Goal: Information Seeking & Learning: Learn about a topic

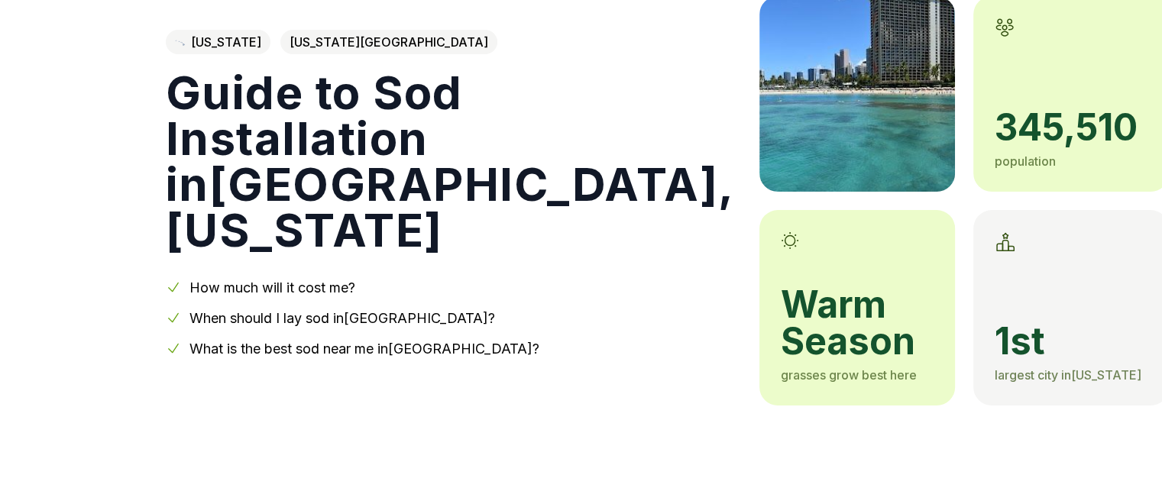
scroll to position [164, 0]
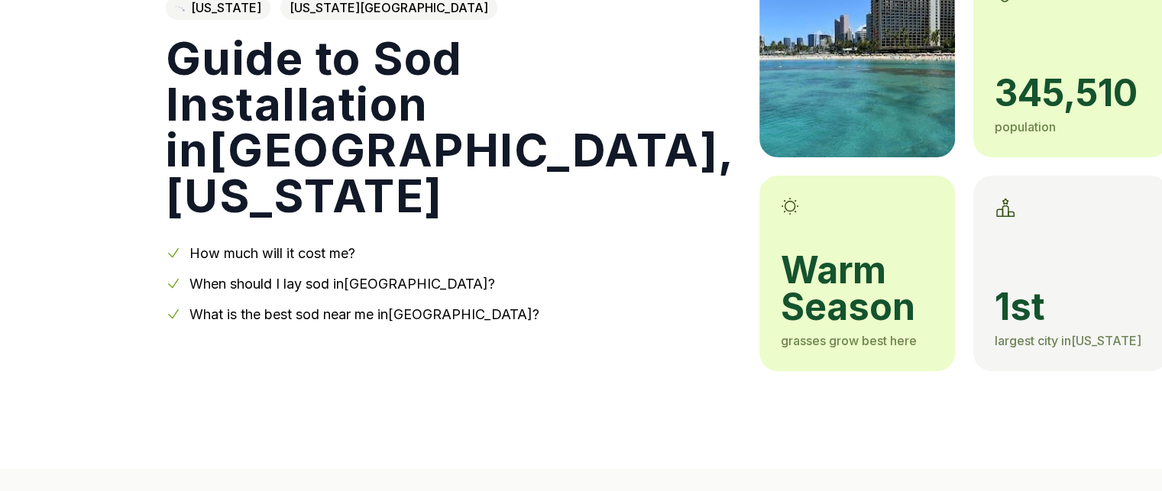
click at [264, 245] on link "How much will it cost me?" at bounding box center [272, 253] width 166 height 16
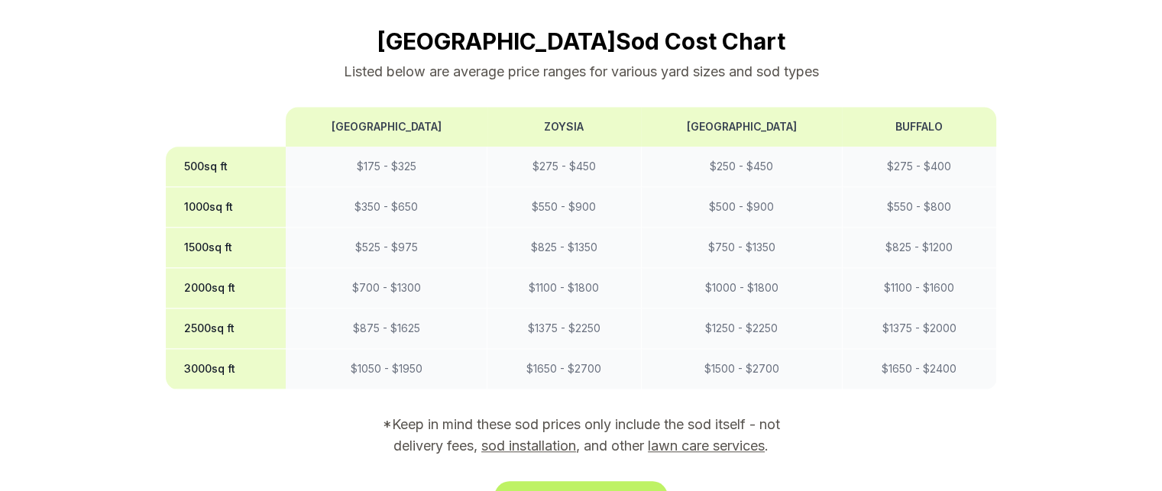
scroll to position [164, 0]
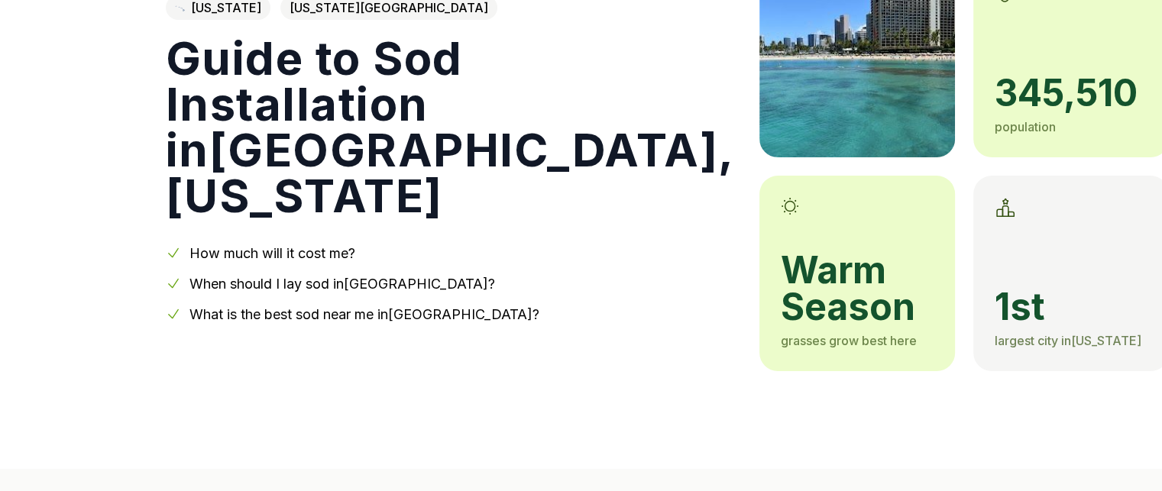
click at [386, 276] on link "When should I lay sod in [GEOGRAPHIC_DATA] ?" at bounding box center [342, 284] width 306 height 16
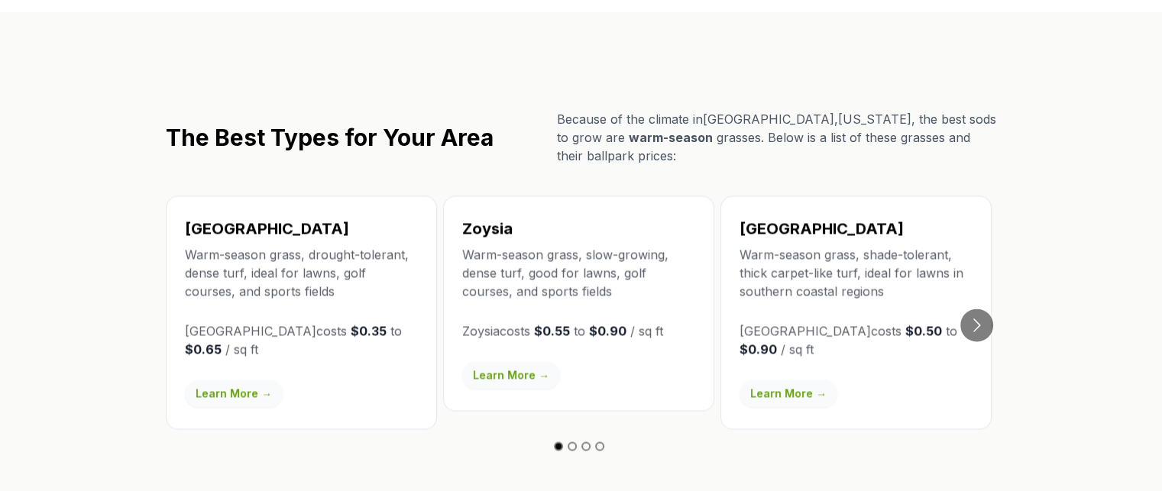
scroll to position [2647, 0]
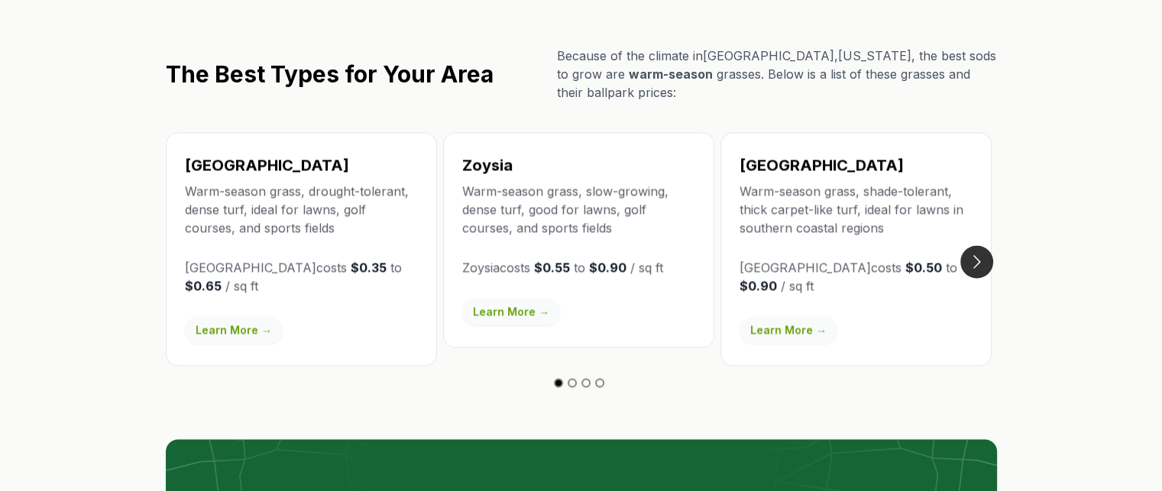
click at [978, 245] on button "Go to next slide" at bounding box center [976, 261] width 33 height 33
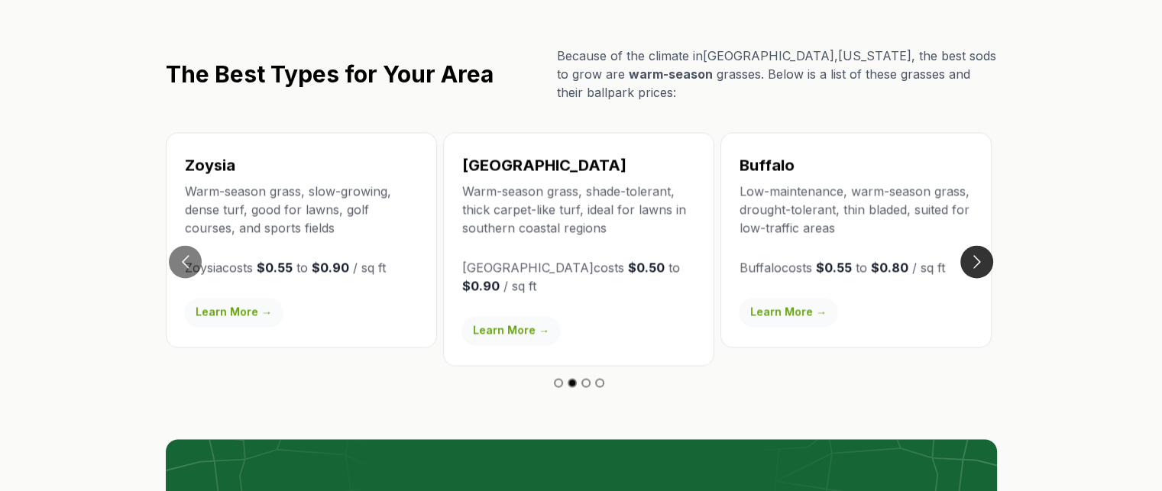
click at [978, 245] on button "Go to next slide" at bounding box center [976, 261] width 33 height 33
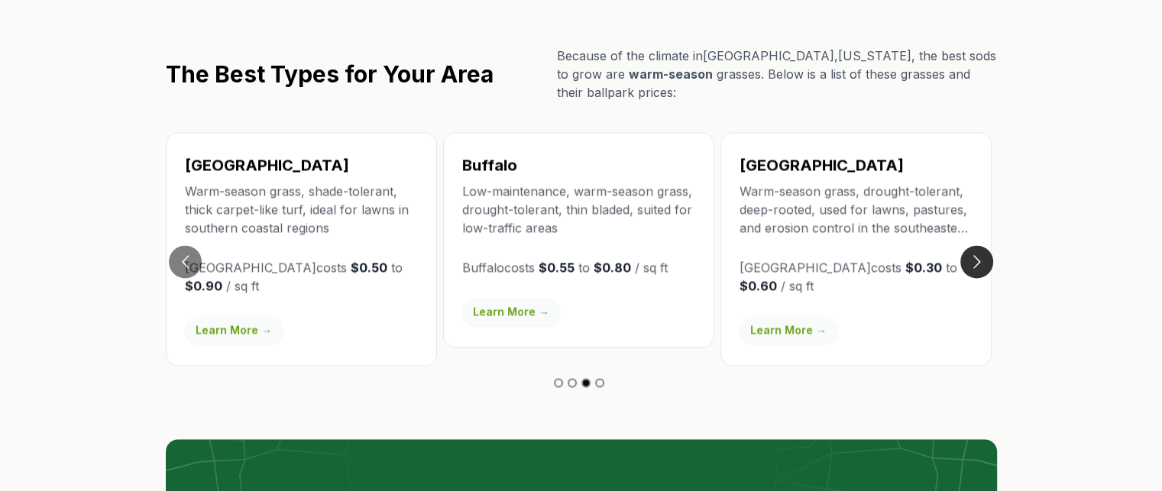
click at [978, 245] on button "Go to next slide" at bounding box center [976, 261] width 33 height 33
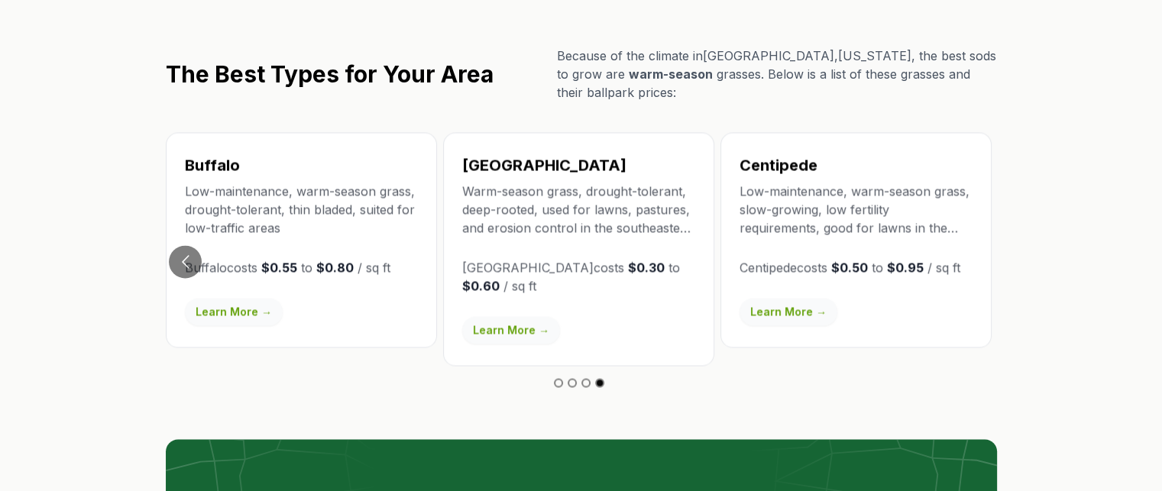
scroll to position [164, 0]
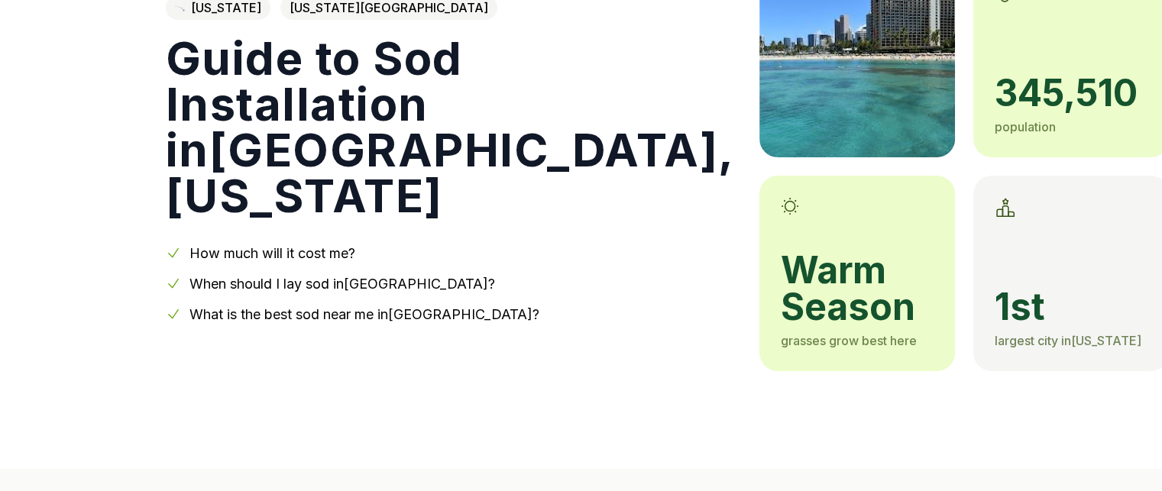
click at [391, 306] on link "What is the best sod near me in [GEOGRAPHIC_DATA] ?" at bounding box center [364, 314] width 350 height 16
